Goal: Transaction & Acquisition: Purchase product/service

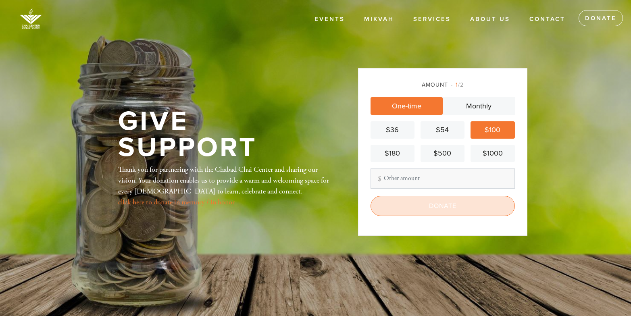
click at [426, 206] on input "Donate" at bounding box center [443, 206] width 144 height 20
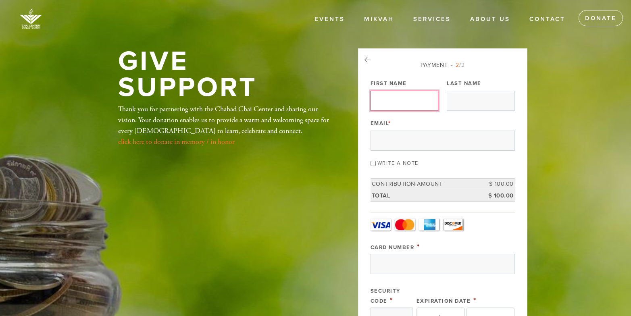
click at [403, 98] on input "First Name" at bounding box center [405, 101] width 68 height 20
type input "Inna"
type input "Konyavsky"
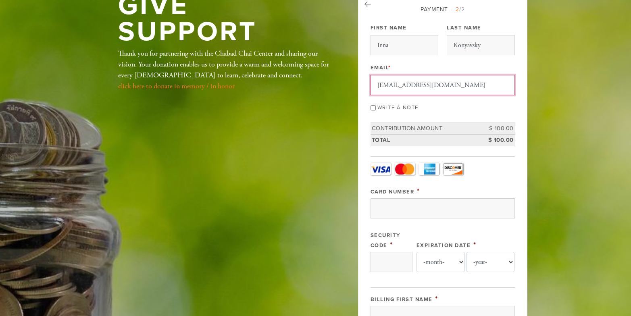
scroll to position [81, 0]
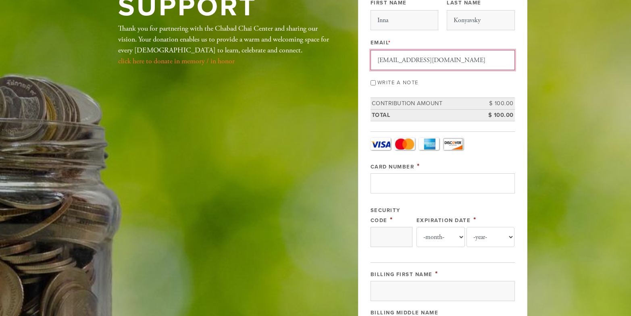
type input "[EMAIL_ADDRESS][DOMAIN_NAME]"
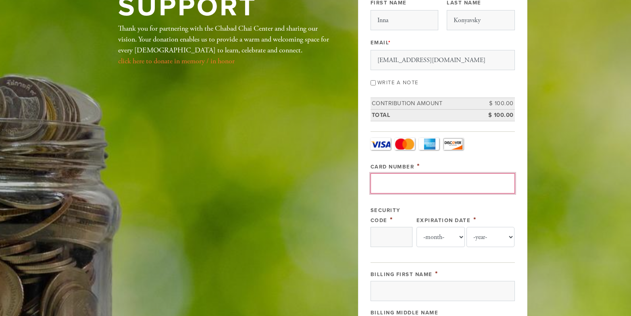
click at [439, 184] on input "Card Number" at bounding box center [443, 183] width 144 height 20
type input "[CREDIT_CARD_NUMBER]"
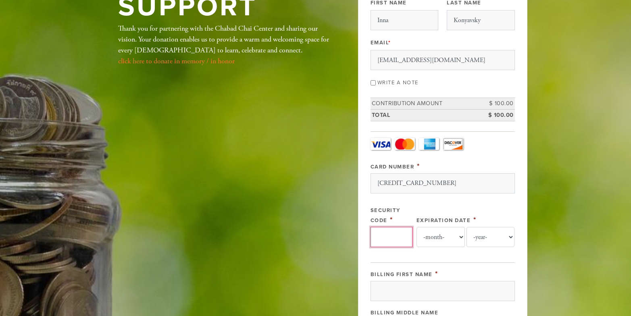
click at [396, 237] on input "Security Code" at bounding box center [392, 237] width 42 height 20
type input "183"
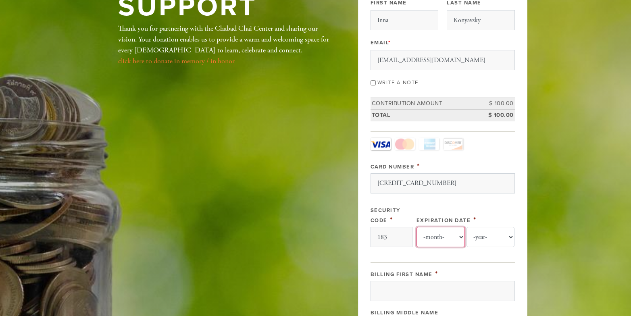
click at [448, 240] on select "-month- Jan Feb Mar Apr May Jun [DATE] Aug Sep Oct Nov Dec" at bounding box center [441, 237] width 48 height 20
select select "3"
click at [417, 227] on select "-month- Jan Feb Mar Apr May Jun [DATE] Aug Sep Oct Nov Dec" at bounding box center [441, 237] width 48 height 20
click at [486, 231] on select "-year- 2025 2026 2027 2028 2029 2030 2031 2032 2033 2034 2035" at bounding box center [491, 237] width 48 height 20
select select "2028"
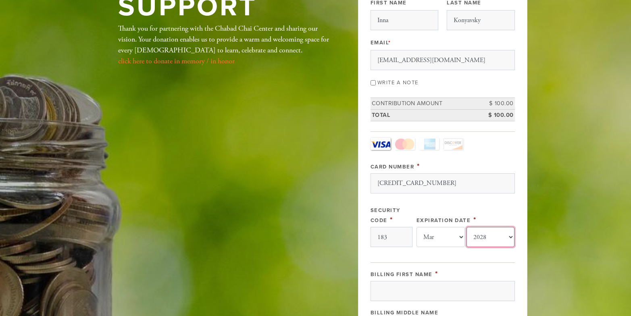
click at [467, 227] on select "-year- 2025 2026 2027 2028 2029 2030 2031 2032 2033 2034 2035" at bounding box center [491, 237] width 48 height 20
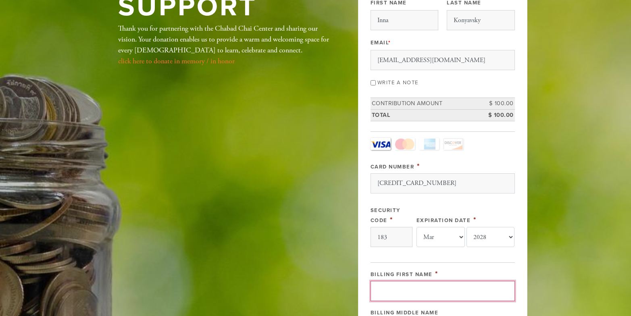
click at [444, 289] on input "Billing First Name" at bounding box center [443, 291] width 144 height 20
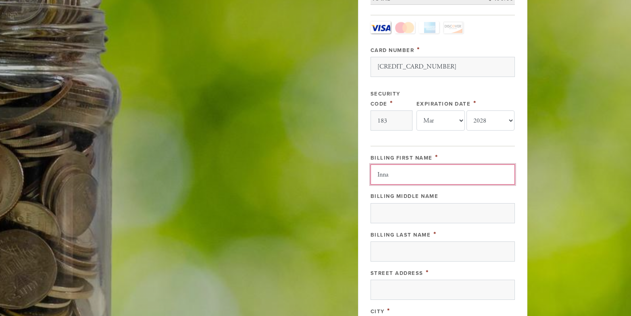
scroll to position [202, 0]
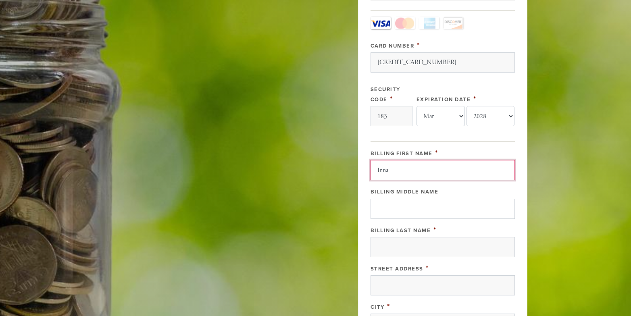
type input "Inna"
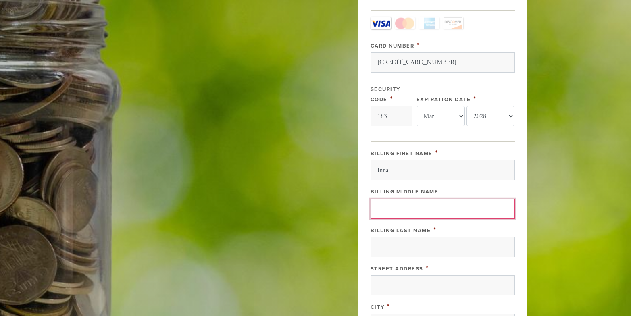
click at [420, 210] on input "Billing Middle Name" at bounding box center [443, 209] width 144 height 20
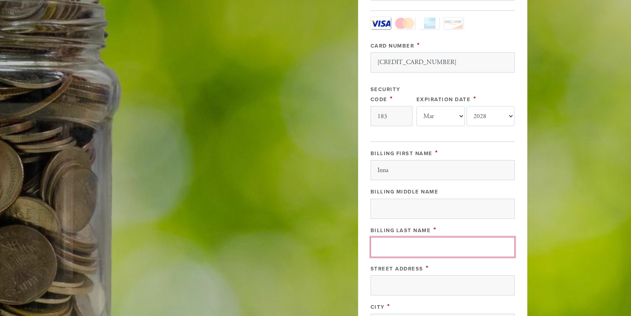
click at [415, 244] on input "Billing Last Name" at bounding box center [443, 247] width 144 height 20
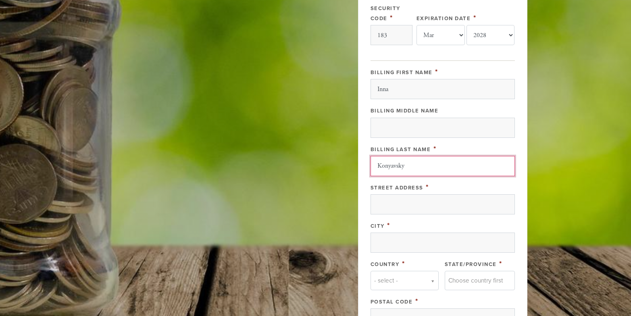
scroll to position [363, 0]
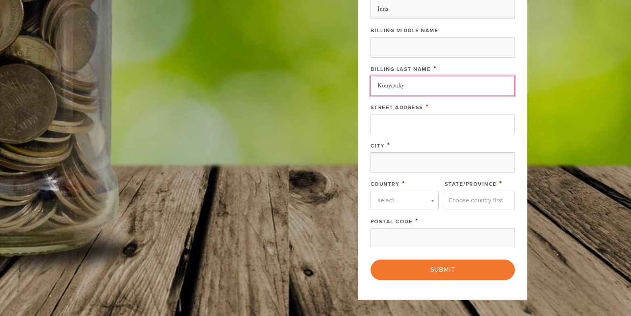
type input "Konyavsky"
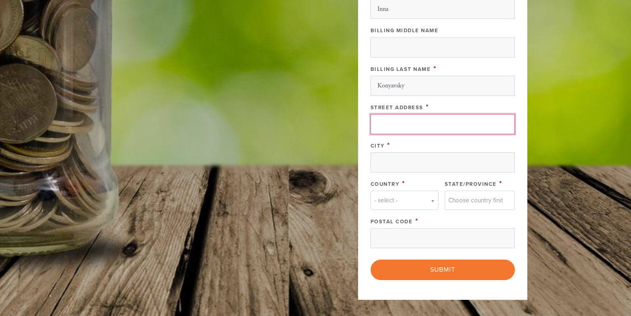
click at [404, 125] on input "Street Address" at bounding box center [443, 124] width 144 height 20
type input "[STREET_ADDRESS]"
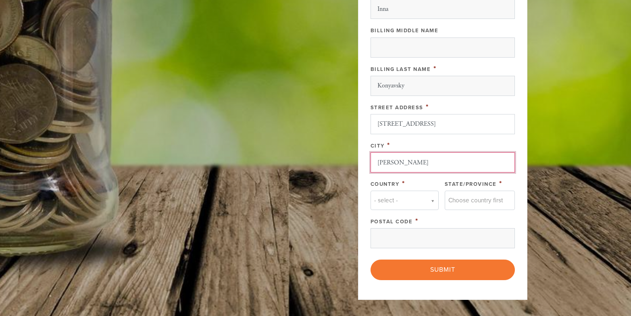
type input "[PERSON_NAME]"
type input "m"
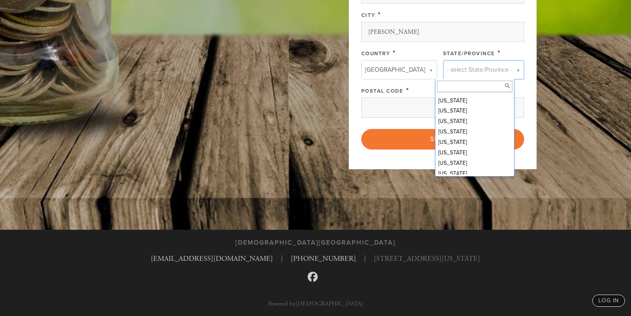
scroll to position [204, 0]
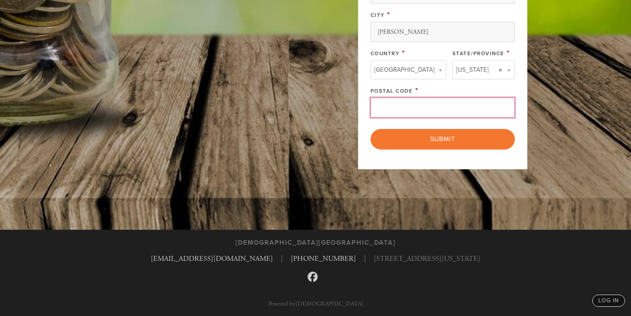
click at [444, 111] on input "Postal Code" at bounding box center [443, 108] width 144 height 20
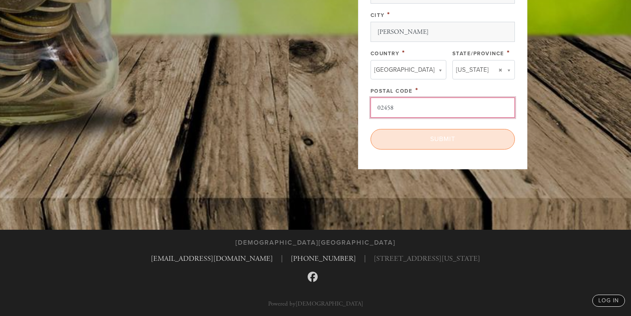
type input "02458"
click at [460, 144] on input "Submit" at bounding box center [443, 139] width 144 height 20
